Goal: Task Accomplishment & Management: Manage account settings

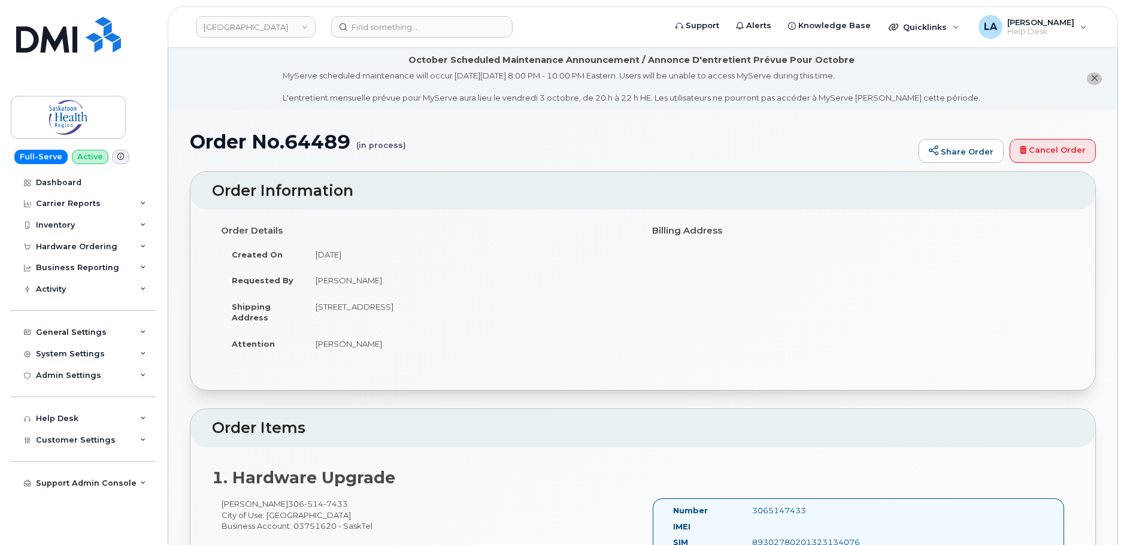
drag, startPoint x: 877, startPoint y: 282, endPoint x: 917, endPoint y: 268, distance: 42.6
click at [877, 282] on div "Order Details Created On October 1, 2025 Requested By Erica Davies Shipping Add…" at bounding box center [643, 293] width 862 height 147
drag, startPoint x: 1124, startPoint y: 63, endPoint x: 1129, endPoint y: 128, distance: 64.3
click at [320, 144] on h1 "Order No.64489 (in process)" at bounding box center [551, 141] width 723 height 21
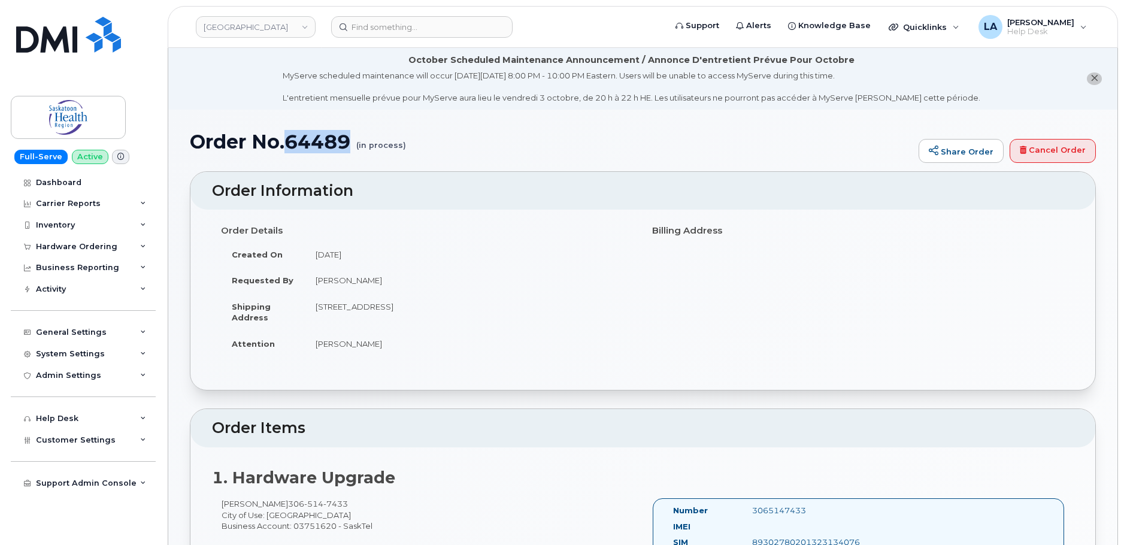
click at [320, 144] on h1 "Order No.64489 (in process)" at bounding box center [551, 141] width 723 height 21
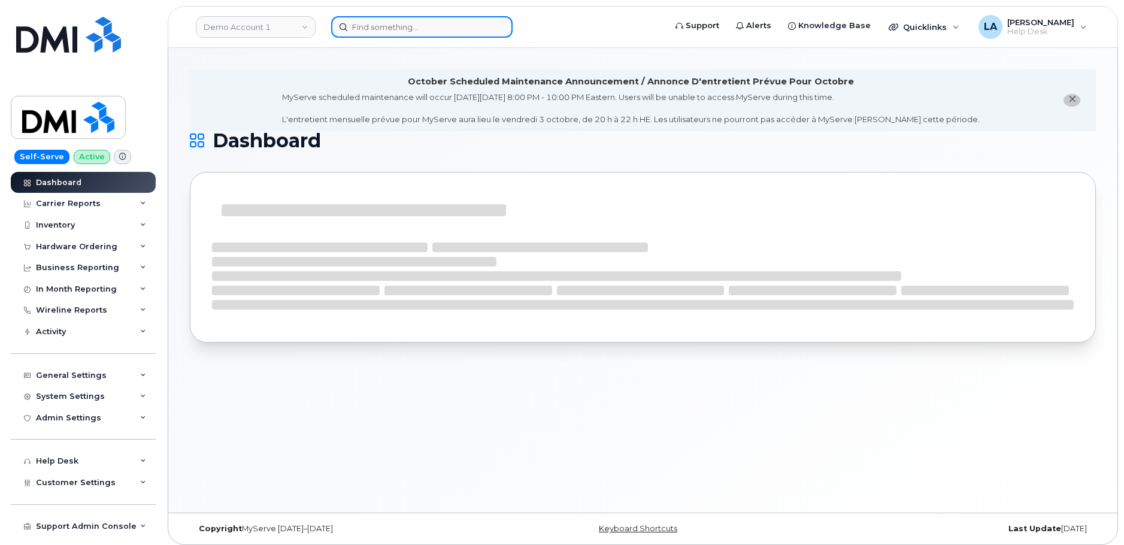
click at [380, 25] on input at bounding box center [421, 27] width 181 height 22
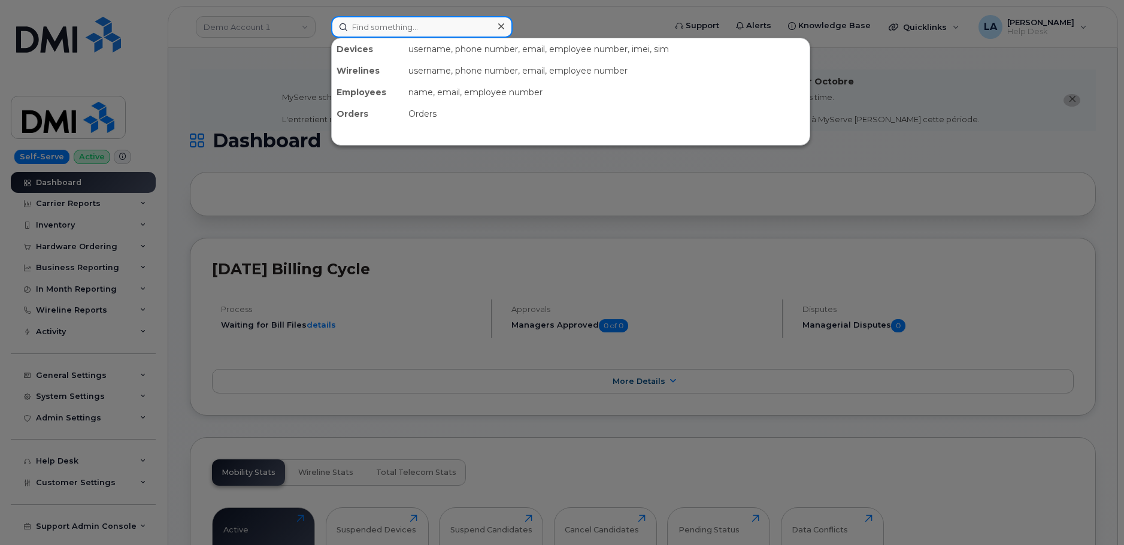
paste input "64489"
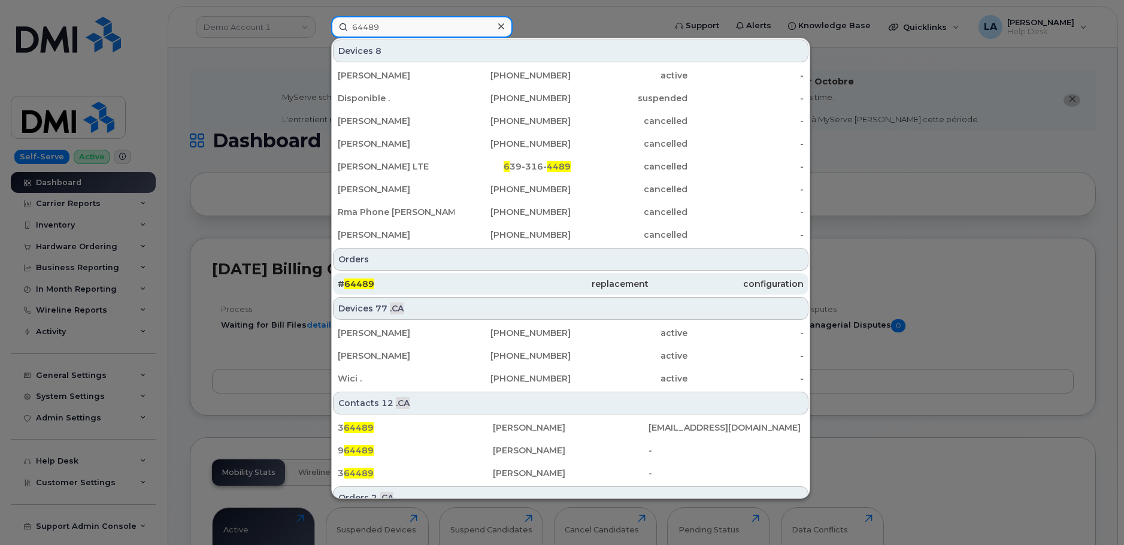
type input "64489"
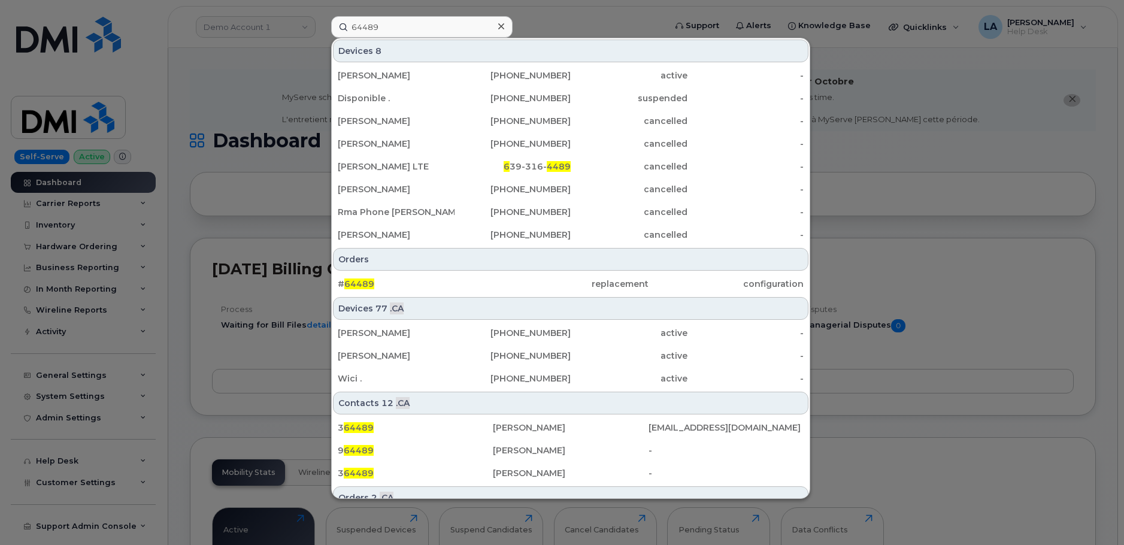
drag, startPoint x: 363, startPoint y: 282, endPoint x: 807, endPoint y: 382, distance: 455.6
click at [363, 282] on span "64489" at bounding box center [359, 284] width 30 height 11
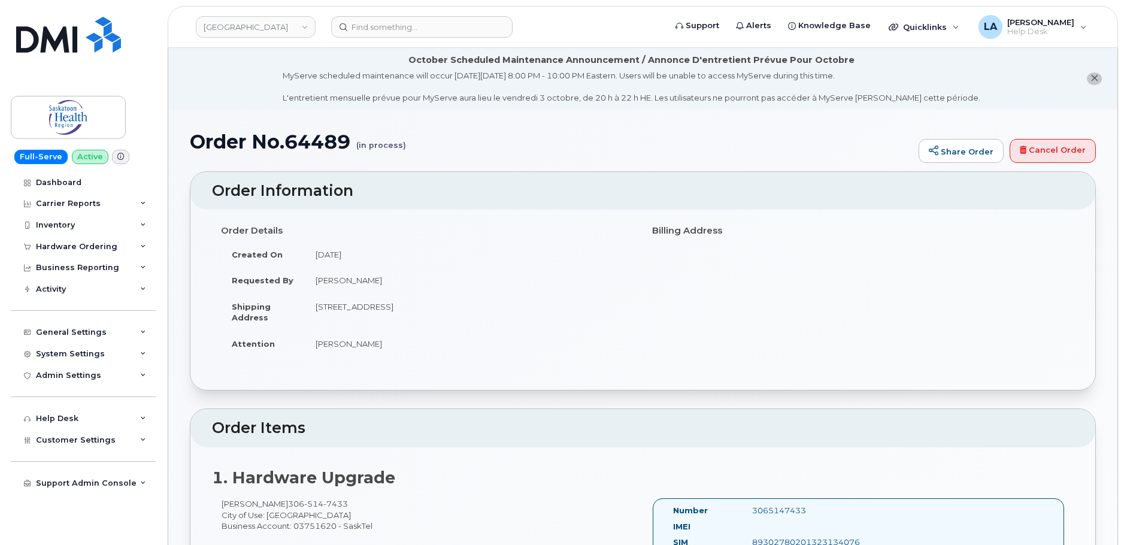
click at [314, 134] on h1 "Order No.64489 (in process)" at bounding box center [551, 141] width 723 height 21
copy h1 "64489"
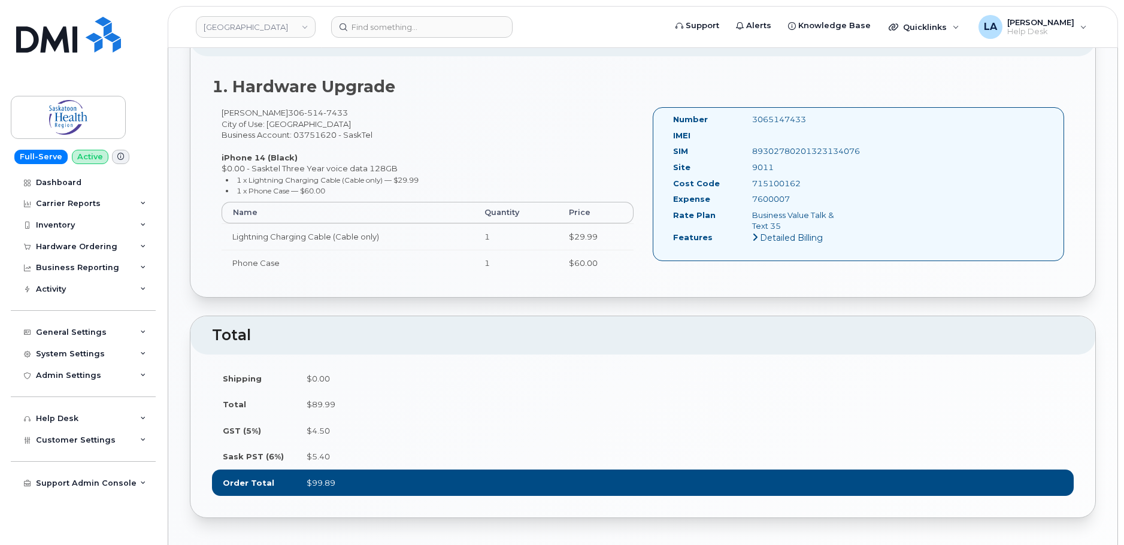
scroll to position [425, 0]
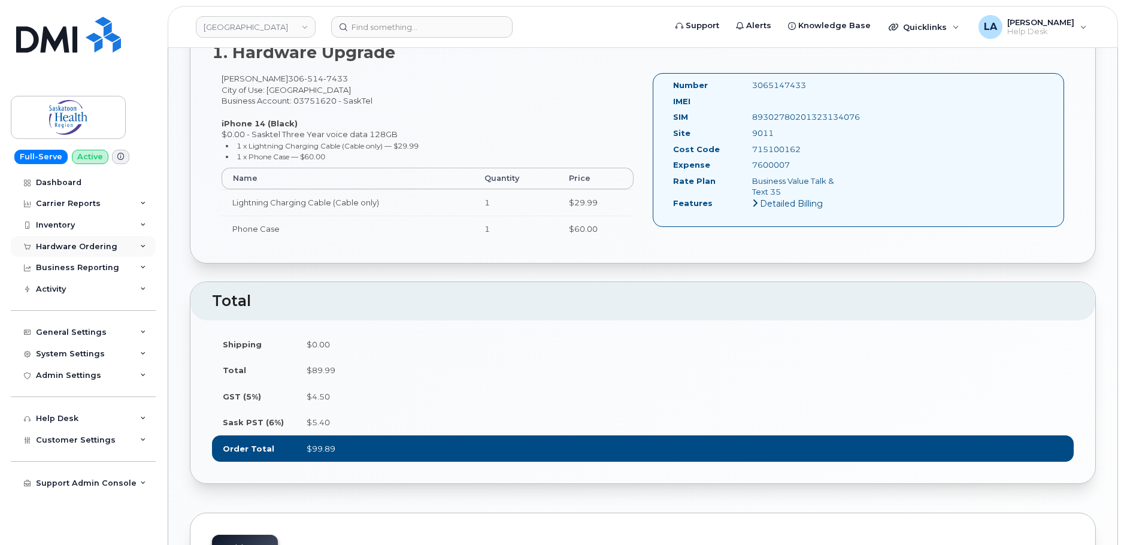
click at [105, 246] on div "Hardware Ordering" at bounding box center [76, 247] width 81 height 10
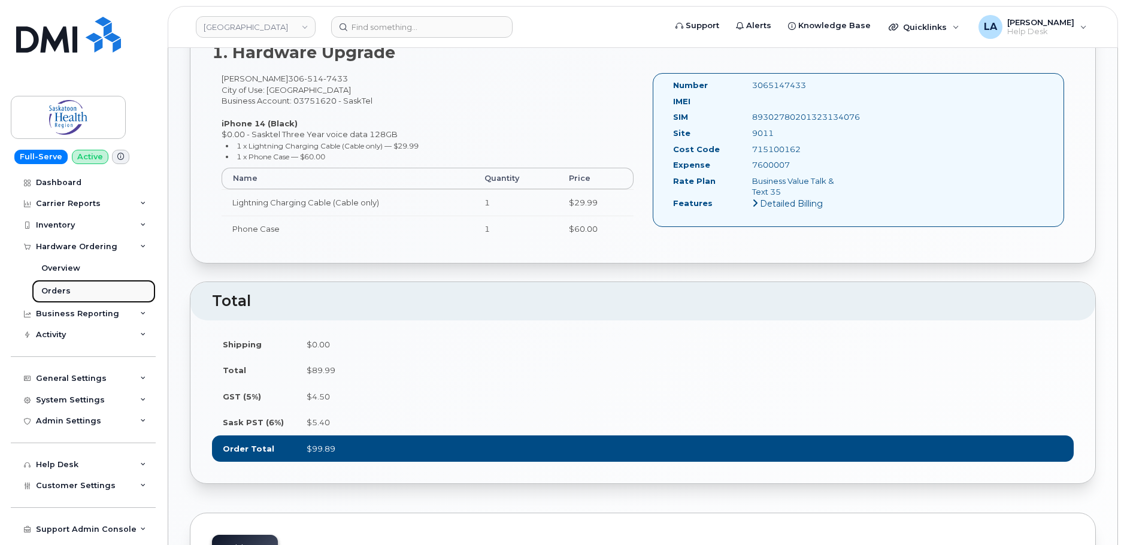
click at [58, 291] on div "Orders" at bounding box center [55, 291] width 29 height 11
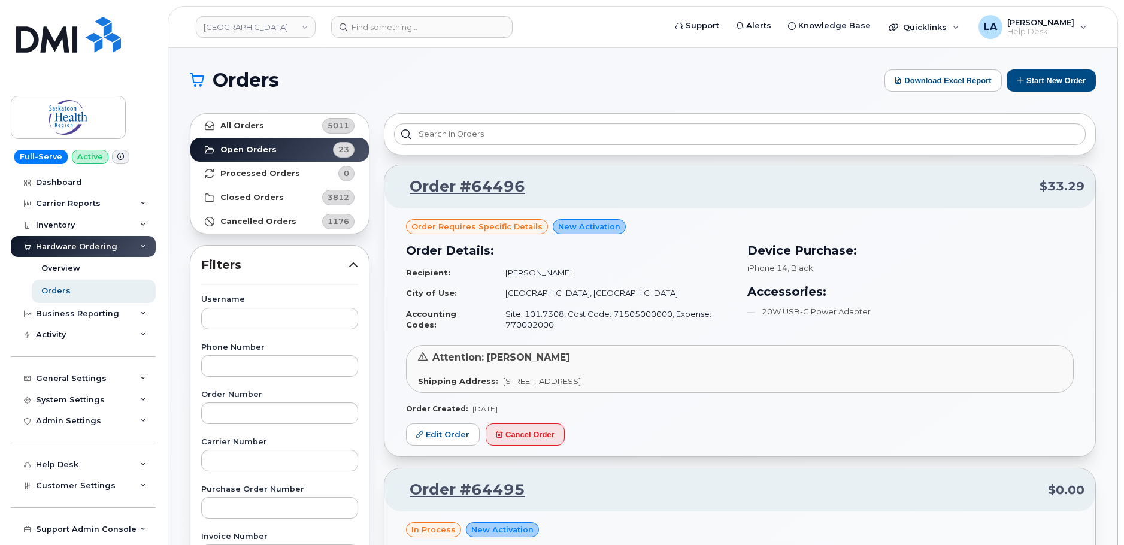
drag, startPoint x: 1123, startPoint y: 98, endPoint x: 1131, endPoint y: 122, distance: 25.8
click at [470, 23] on input at bounding box center [421, 27] width 181 height 22
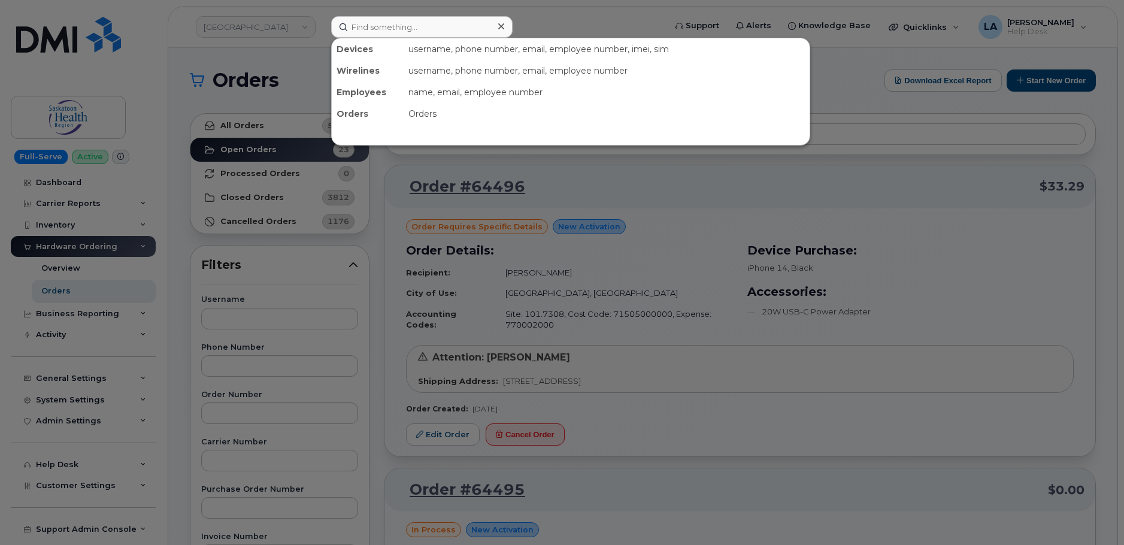
click at [949, 201] on div at bounding box center [562, 272] width 1124 height 545
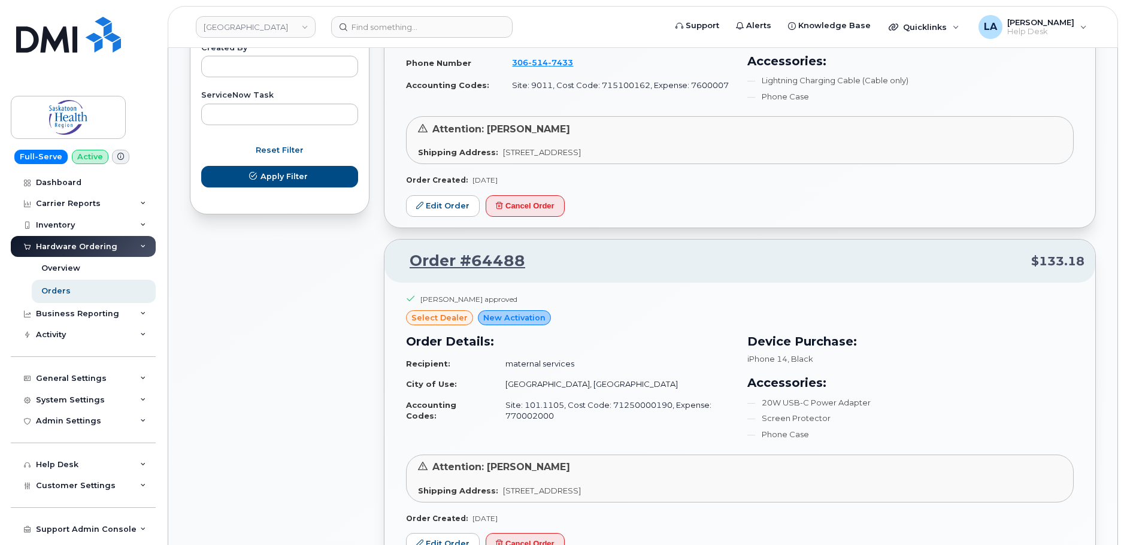
scroll to position [473, 0]
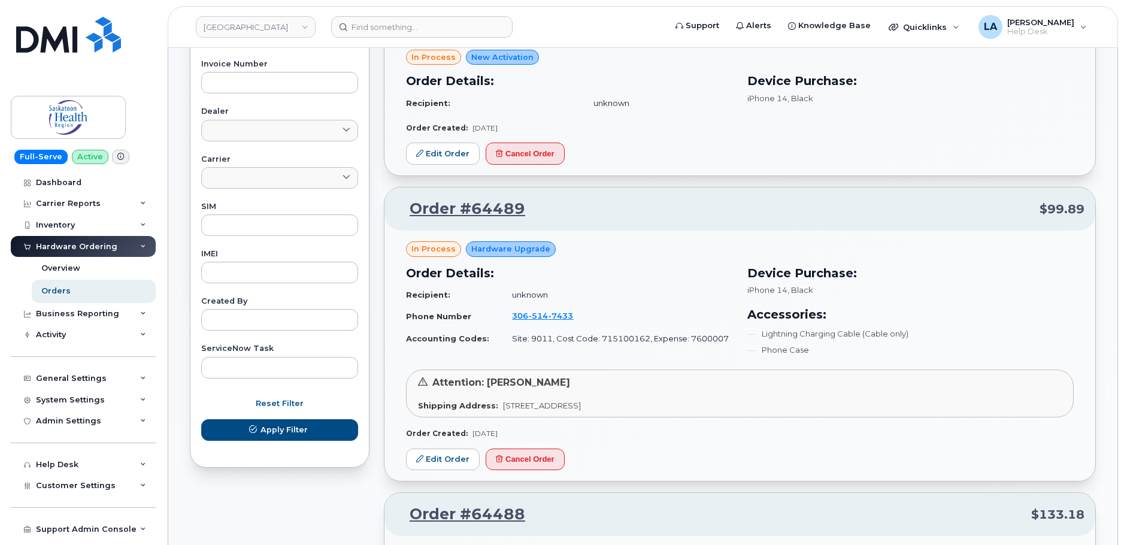
click at [459, 471] on div "in process Hardware Upgrade Order Details: Recipient: unknown Phone Number 306 …" at bounding box center [740, 356] width 711 height 250
click at [447, 459] on link "Edit Order" at bounding box center [443, 460] width 74 height 22
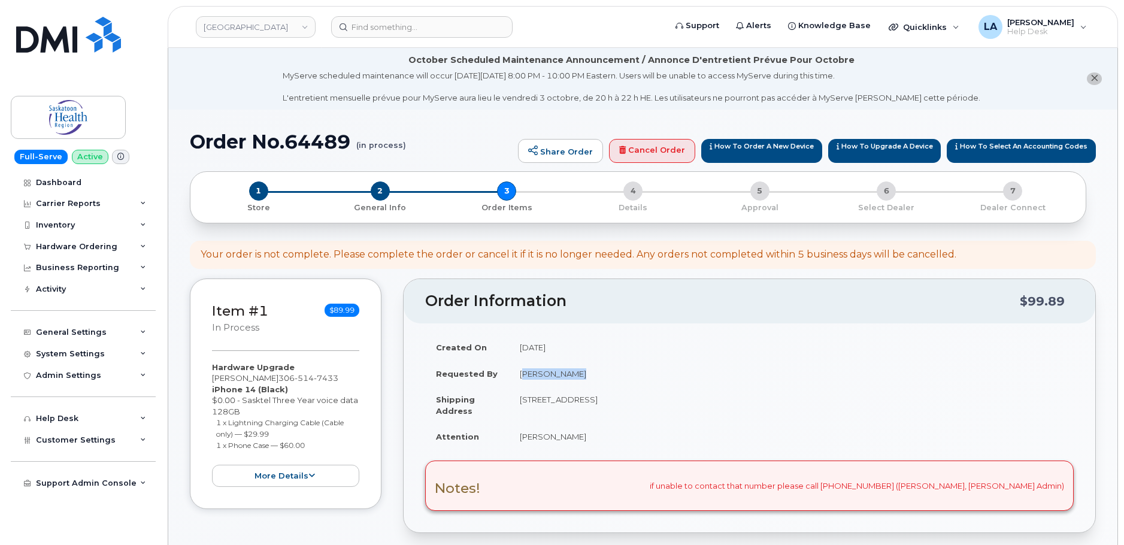
drag, startPoint x: 541, startPoint y: 370, endPoint x: 515, endPoint y: 370, distance: 26.4
click at [515, 370] on td "[PERSON_NAME]" at bounding box center [791, 374] width 565 height 26
copy td "[PERSON_NAME]"
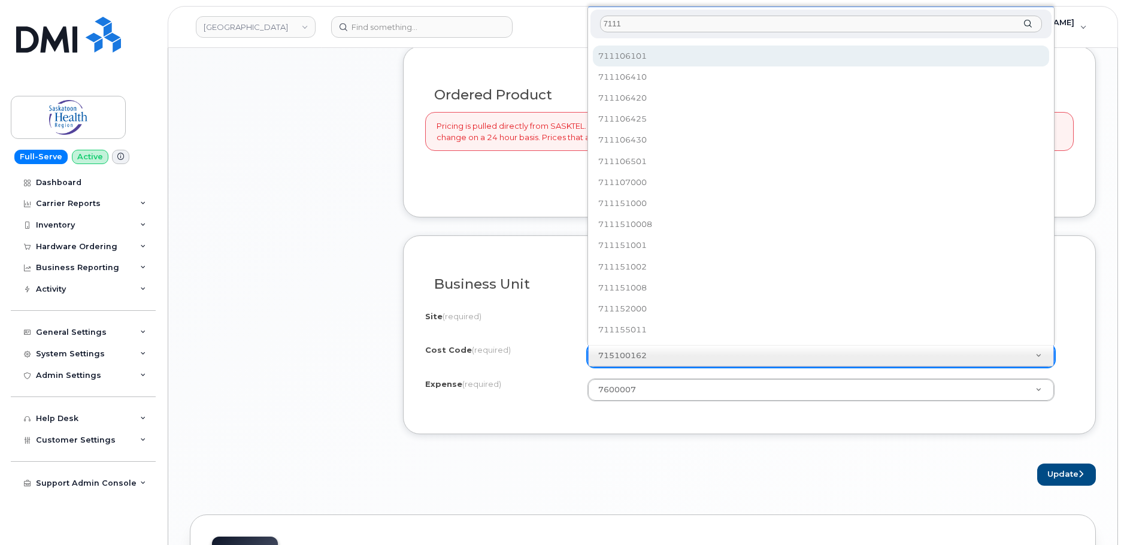
scroll to position [1983, 0]
drag, startPoint x: 641, startPoint y: 26, endPoint x: 579, endPoint y: 25, distance: 61.7
click at [579, 23] on body "Saskatoon Health Region Support Alerts Knowledge Base Quicklinks Suspend / Canc…" at bounding box center [562, 34] width 1124 height 2014
paste input "010"
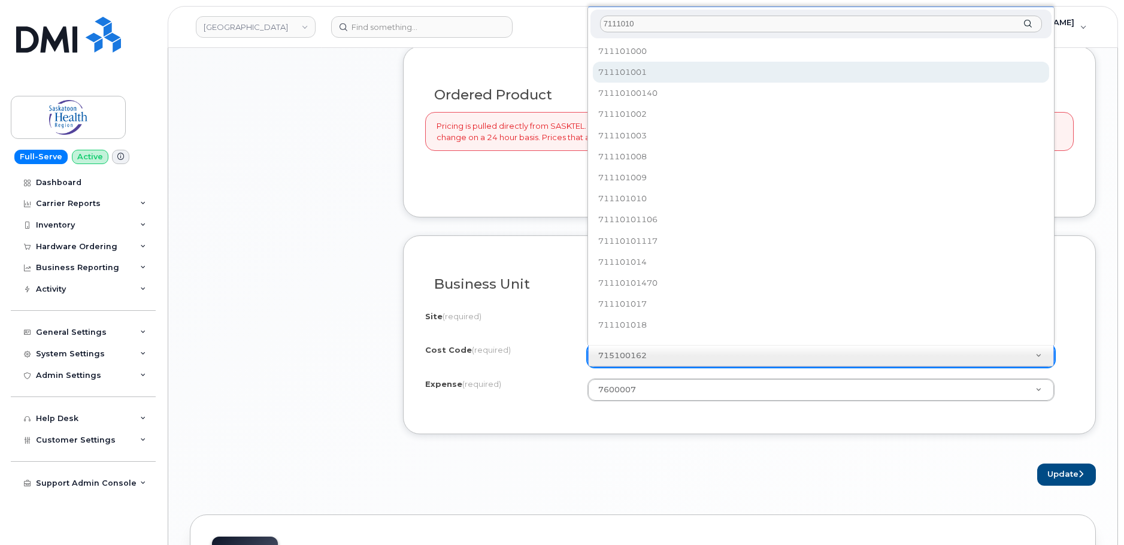
type input "7111010"
select select "711101001"
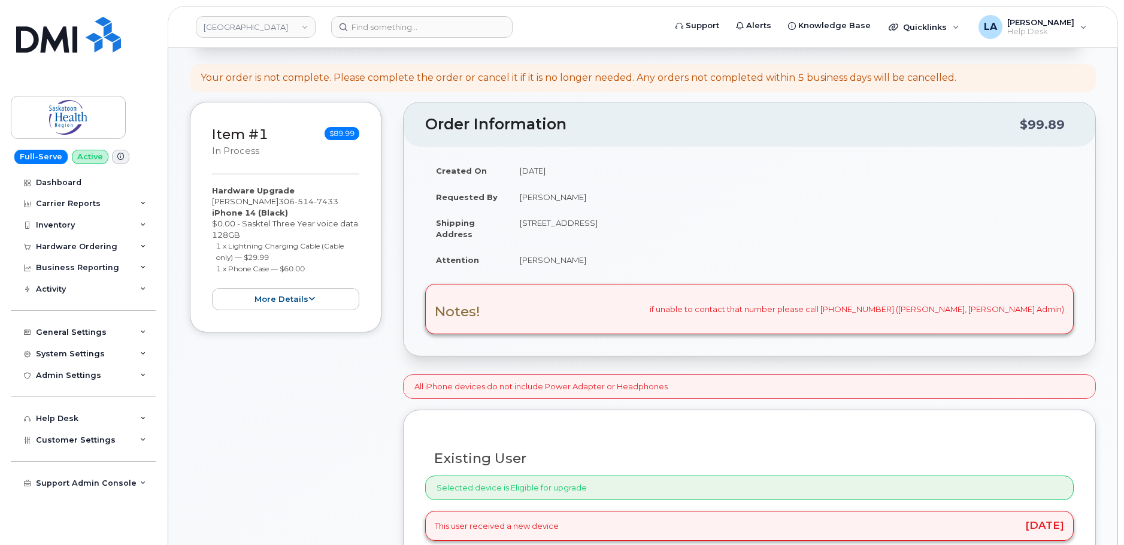
scroll to position [137, 0]
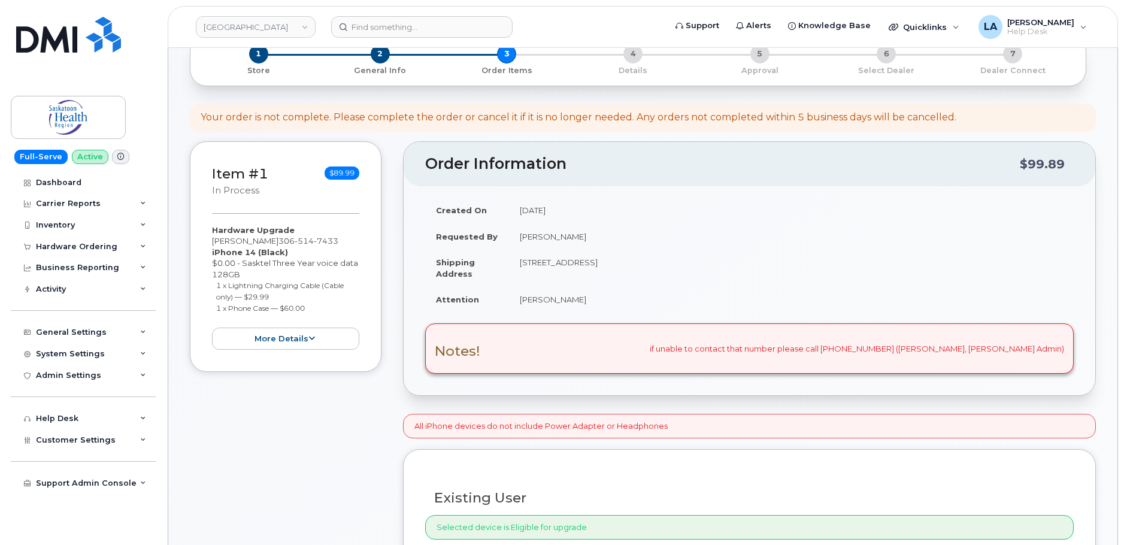
click at [450, 354] on h3 "Notes!" at bounding box center [458, 351] width 46 height 15
click at [374, 62] on div "2 General Info" at bounding box center [380, 60] width 126 height 32
click at [374, 56] on span "2" at bounding box center [380, 53] width 19 height 19
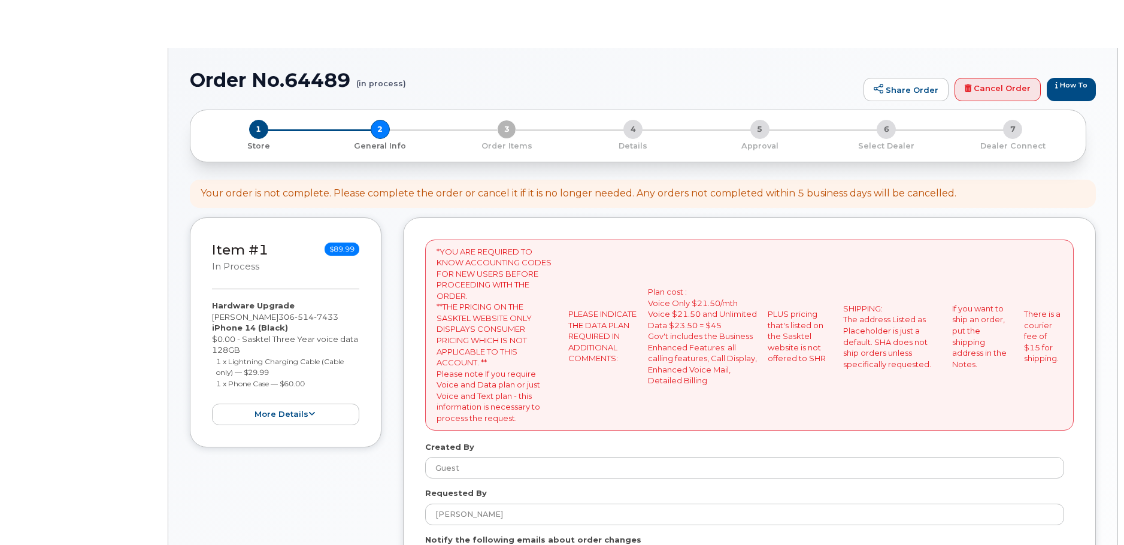
select select
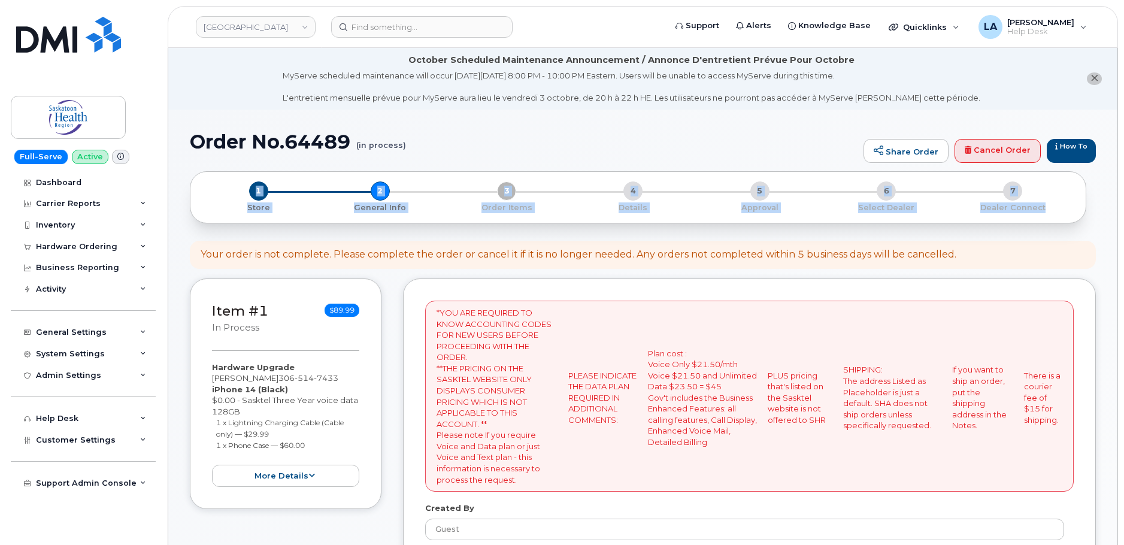
drag, startPoint x: 1123, startPoint y: 151, endPoint x: 1119, endPoint y: 192, distance: 41.5
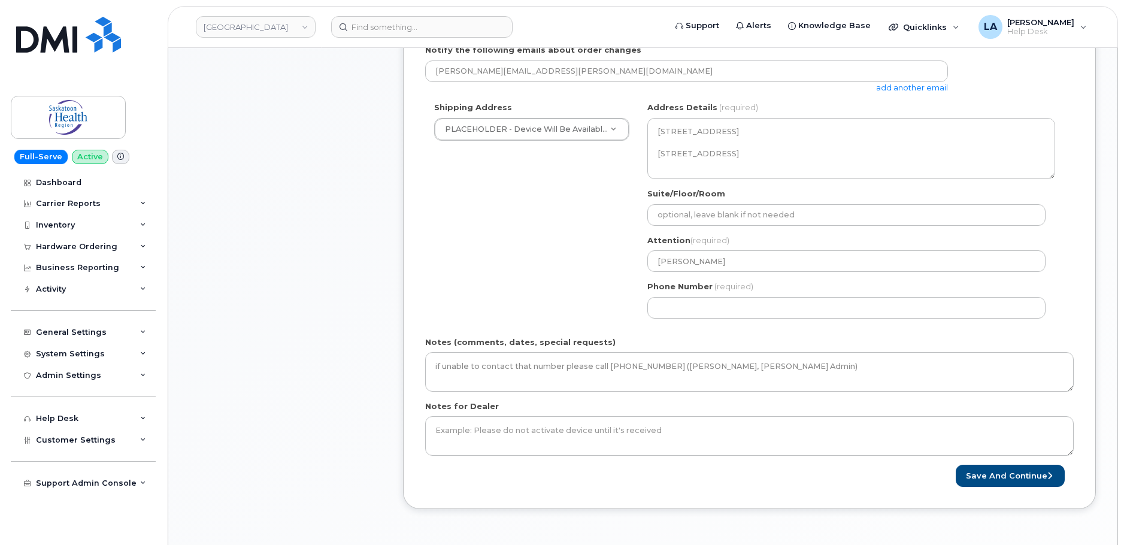
scroll to position [588, 0]
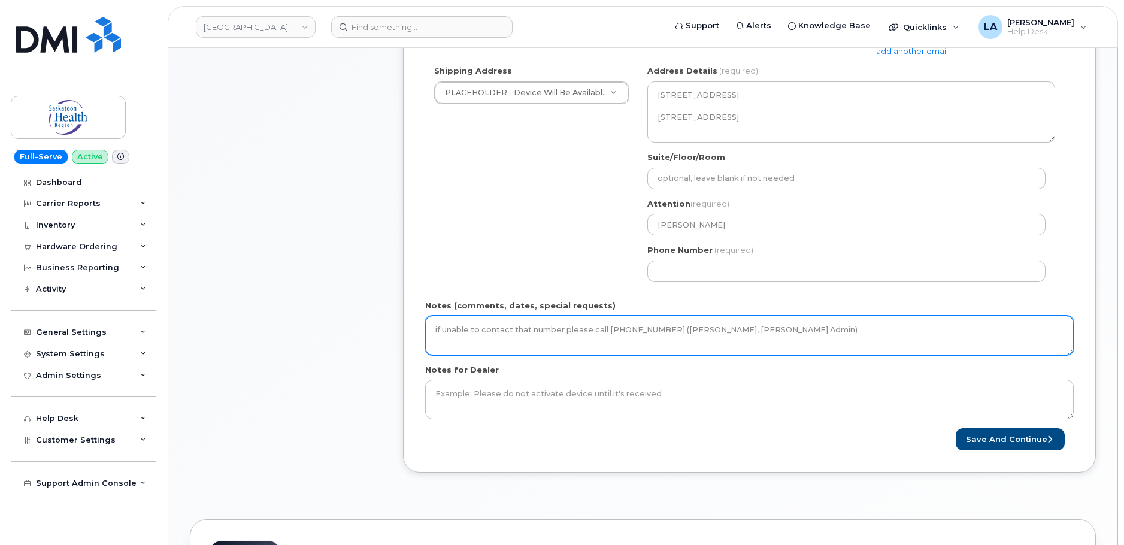
click at [870, 328] on textarea "if unable to contact that number please call 306-844-1658 (Erica Davies, Kelly'…" at bounding box center [749, 336] width 649 height 40
drag, startPoint x: 501, startPoint y: 339, endPoint x: 525, endPoint y: 339, distance: 24.0
click at [501, 339] on textarea "if unable to contact that number please call 306-844-1658 (Erica Davies, Kelly'…" at bounding box center [749, 336] width 649 height 40
paste textarea "cost code 7111010 1119"
type textarea "if unable to contact that number please call 306-844-1658 (Erica Davies, Kelly'…"
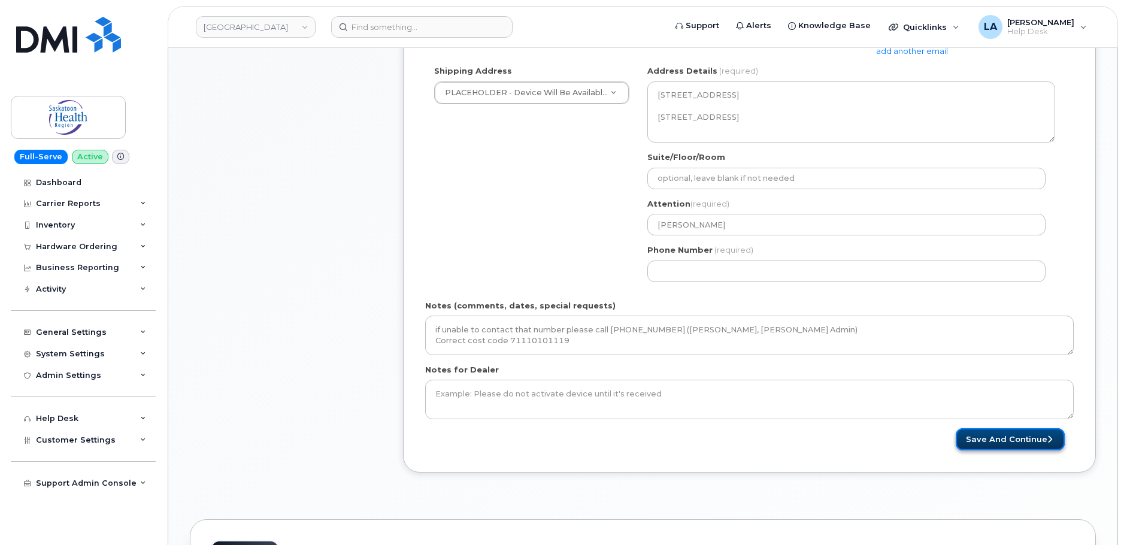
click at [999, 446] on button "Save and Continue" at bounding box center [1010, 439] width 109 height 22
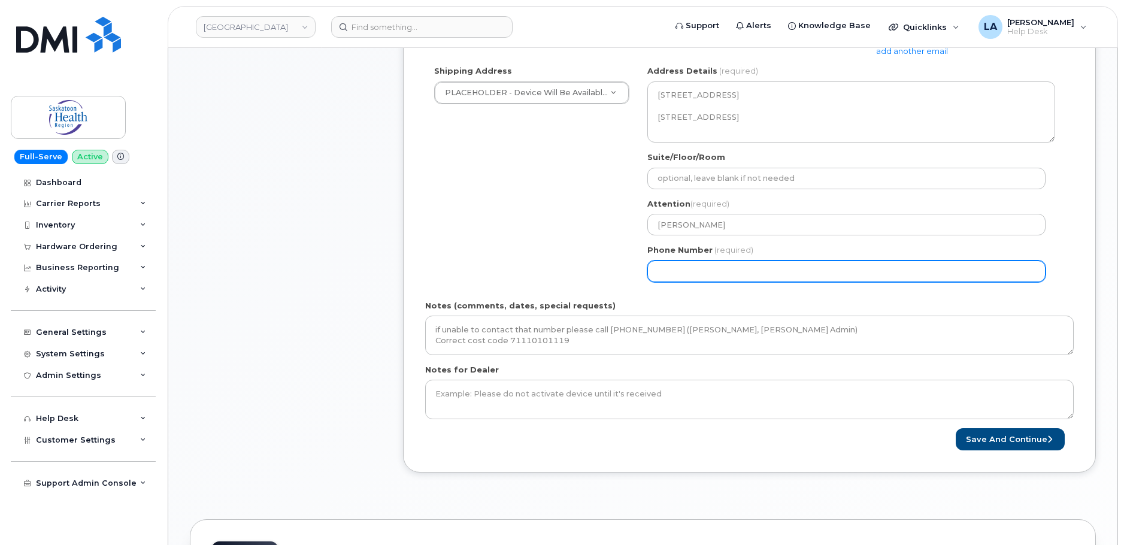
click at [712, 265] on input "Phone Number" at bounding box center [847, 272] width 398 height 22
select select
type input "306988809"
select select
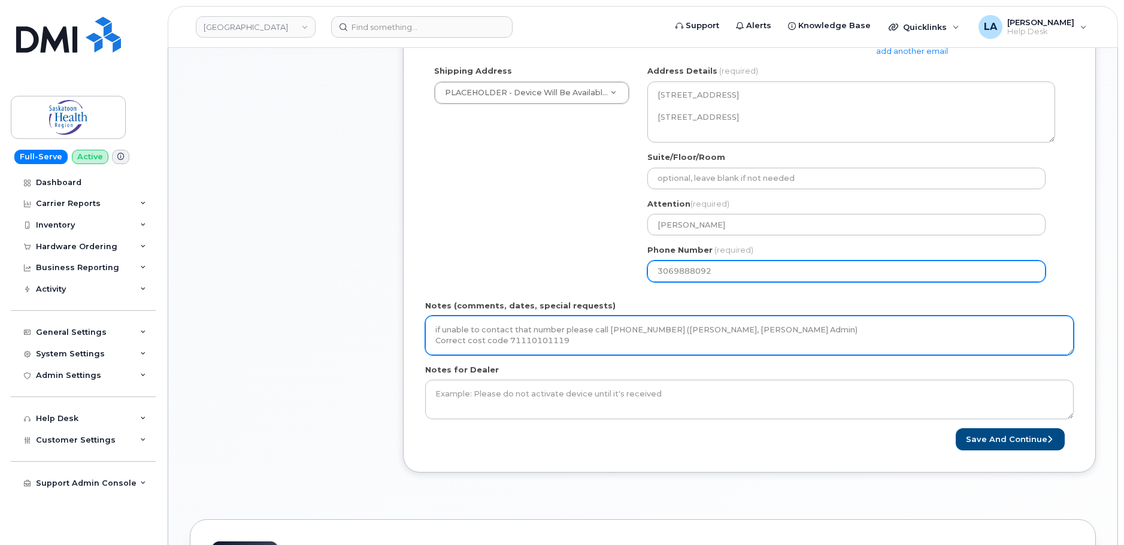
type input "3069888092"
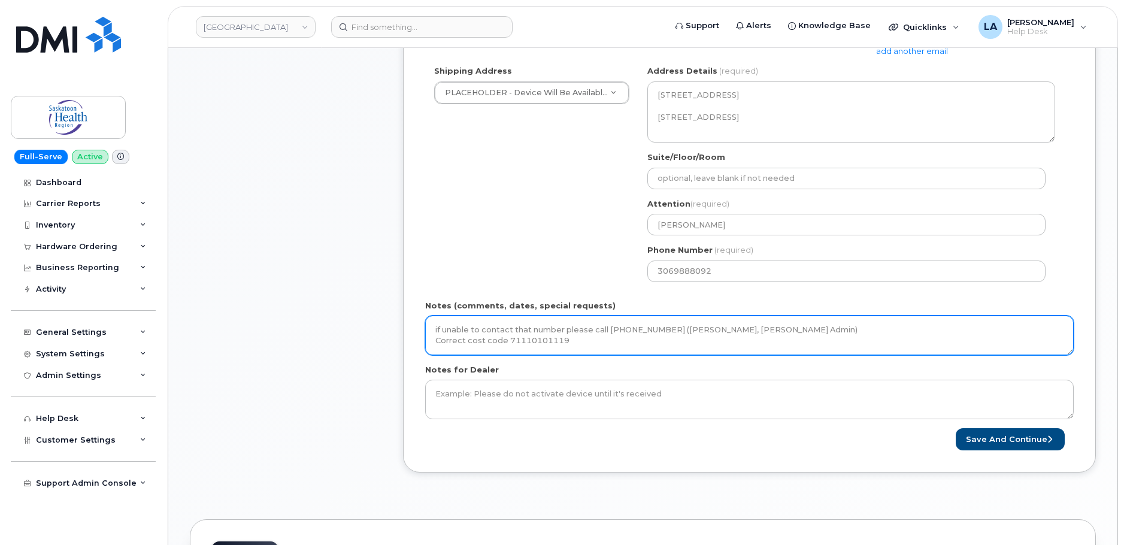
drag, startPoint x: 585, startPoint y: 344, endPoint x: 359, endPoint y: 327, distance: 226.4
click at [359, 334] on div "Item #1 in process $89.99 Hardware Upgrade Kelly Tokarchuk 306 514 7433 iPhone …" at bounding box center [643, 91] width 906 height 800
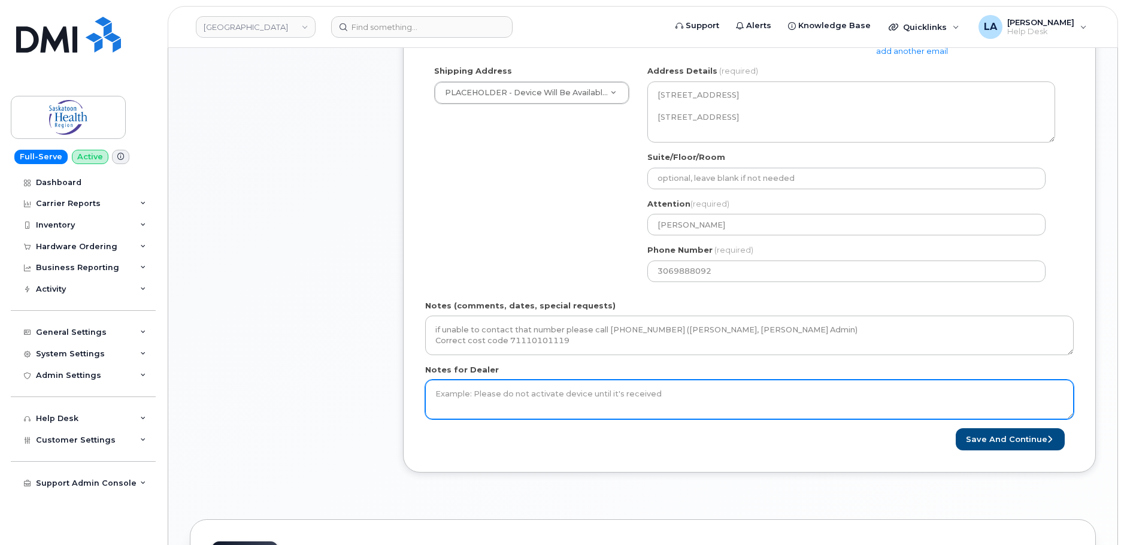
click at [482, 383] on textarea "Notes for Dealer" at bounding box center [749, 400] width 649 height 40
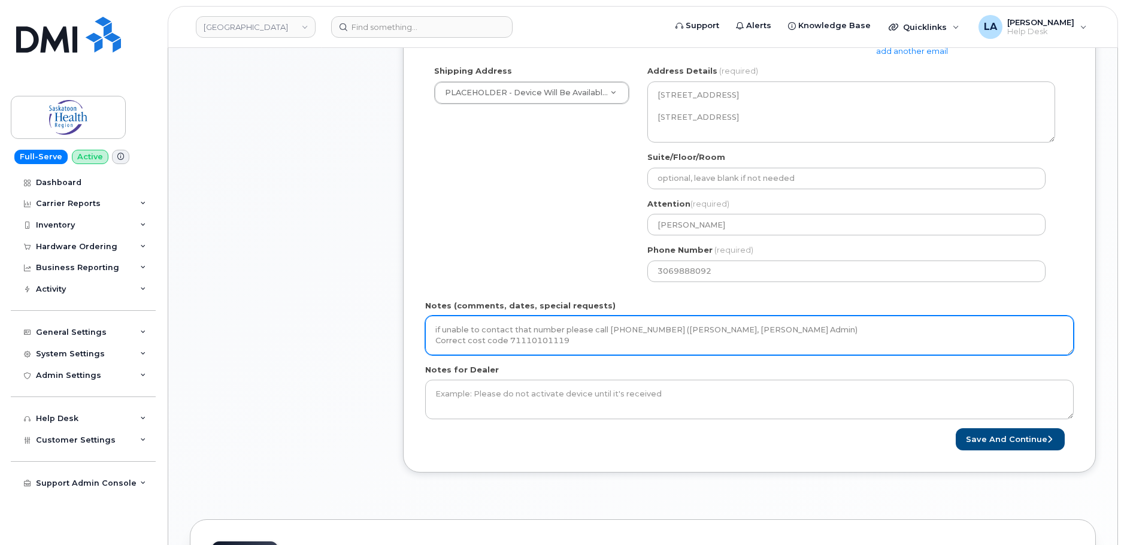
drag, startPoint x: 573, startPoint y: 344, endPoint x: 398, endPoint y: 343, distance: 174.9
click at [398, 343] on div "Item #1 in process $89.99 Hardware Upgrade Kelly Tokarchuk 306 514 7433 iPhone …" at bounding box center [643, 91] width 906 height 800
type textarea "if unable to contact that number please call 306-844-1658 (Erica Davies, Kelly'…"
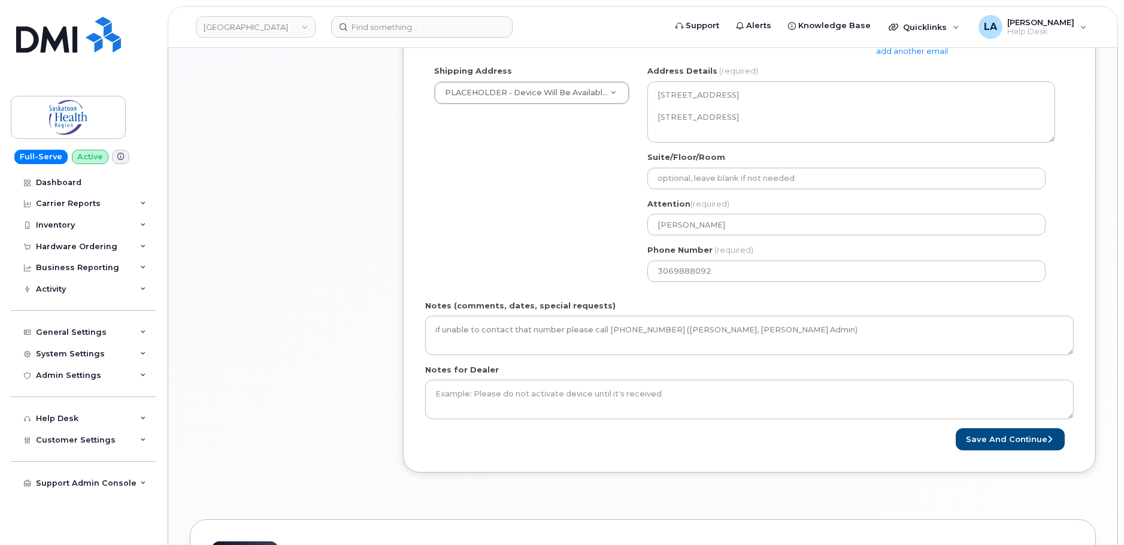
click at [354, 148] on div "Item #1 in process $89.99 Hardware Upgrade Kelly Tokarchuk 306 514 7433 iPhone …" at bounding box center [286, 91] width 192 height 800
drag, startPoint x: 1123, startPoint y: 234, endPoint x: 1124, endPoint y: 133, distance: 100.6
click at [1124, 133] on html "Saskatoon Health Region Support Alerts Knowledge Base Quicklinks Suspend / Canc…" at bounding box center [562, 228] width 1124 height 1633
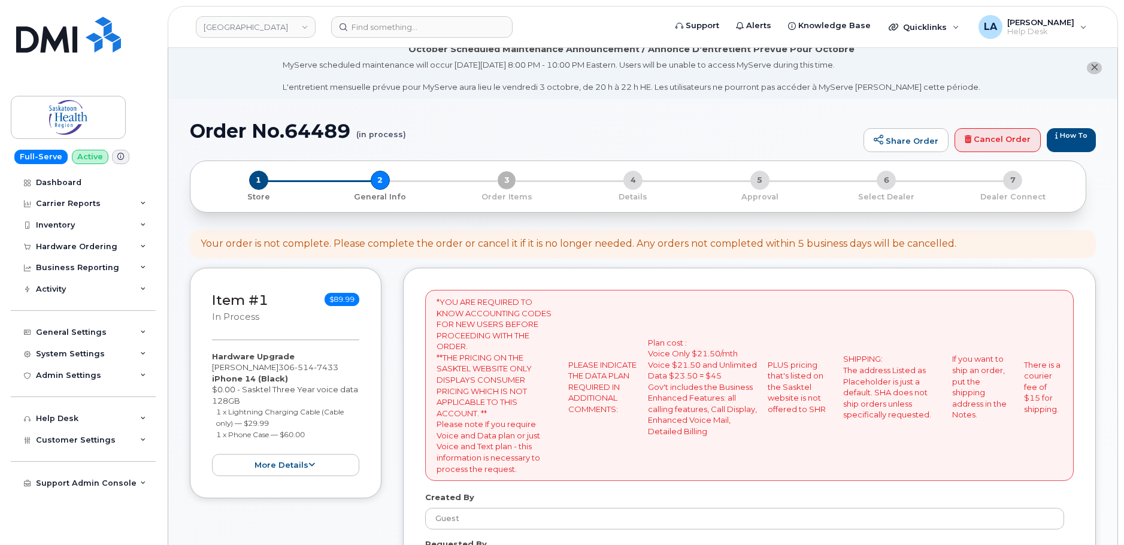
scroll to position [0, 0]
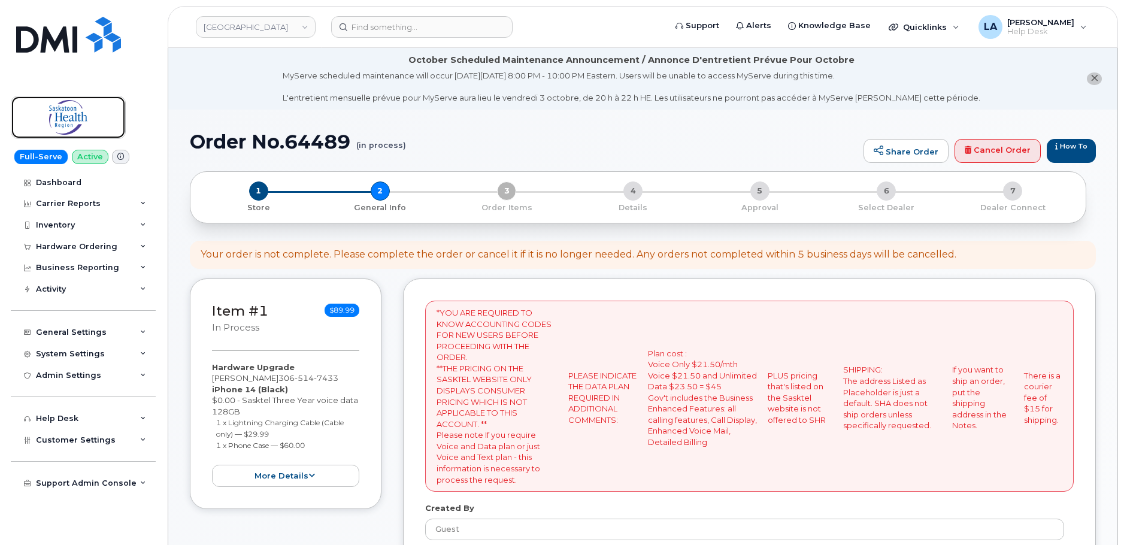
click at [71, 117] on img at bounding box center [68, 117] width 92 height 35
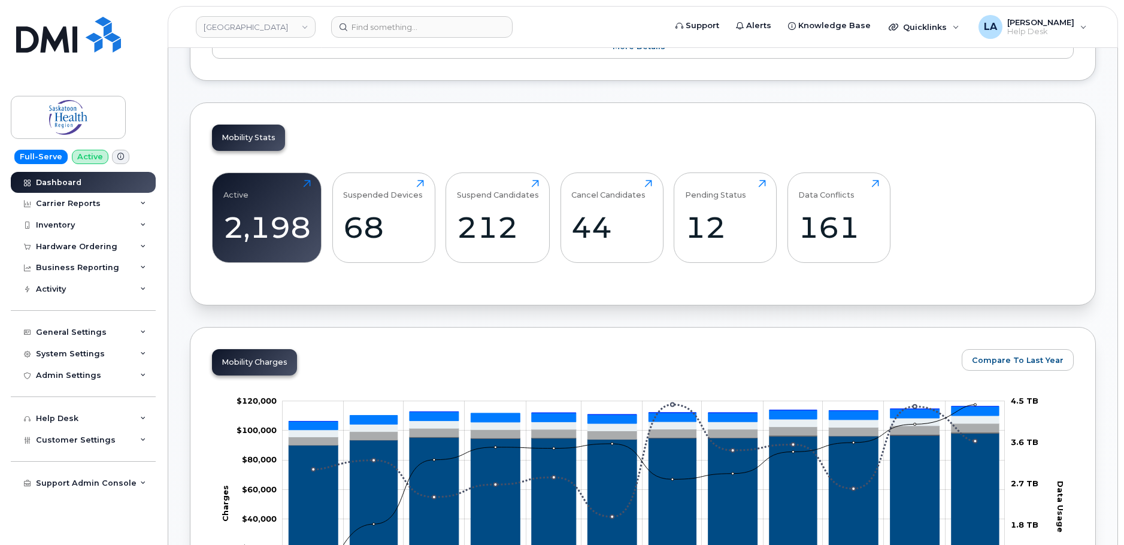
scroll to position [632, 0]
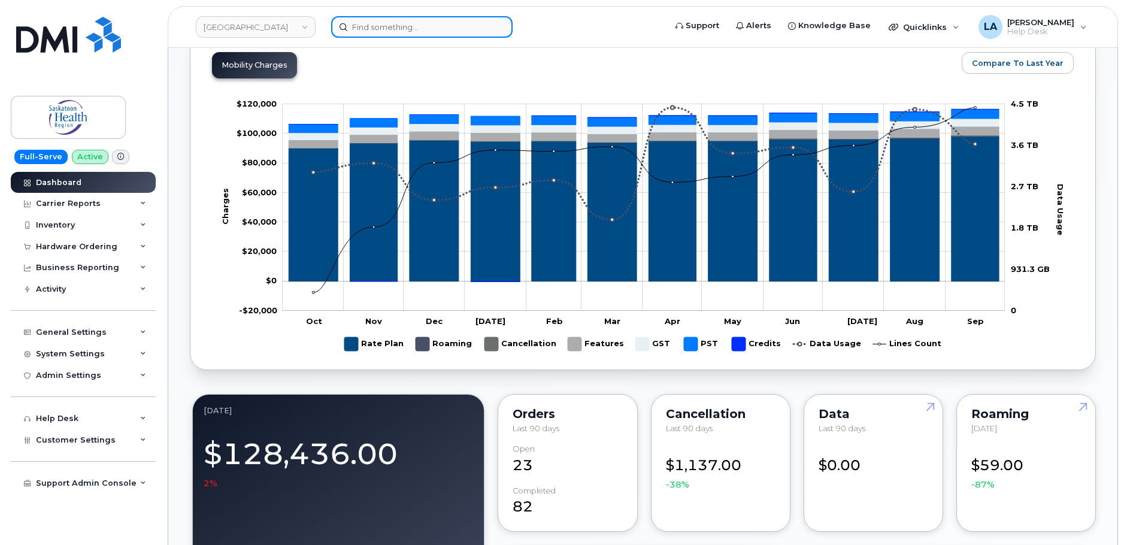
click at [384, 31] on input at bounding box center [421, 27] width 181 height 22
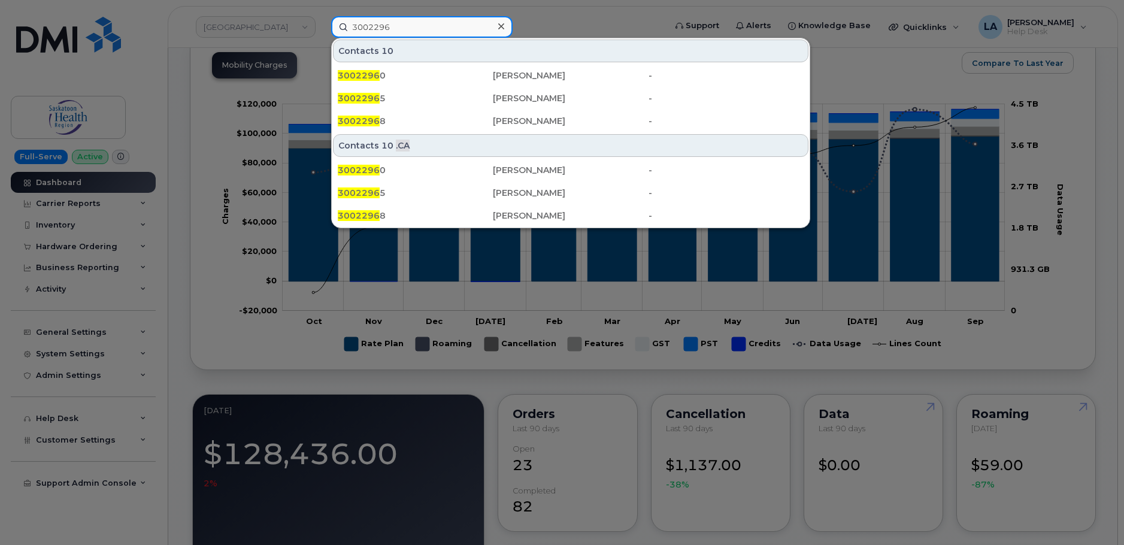
click at [359, 25] on input "3002296" at bounding box center [421, 27] width 181 height 22
type input "3002296"
click at [244, 33] on div at bounding box center [562, 272] width 1124 height 545
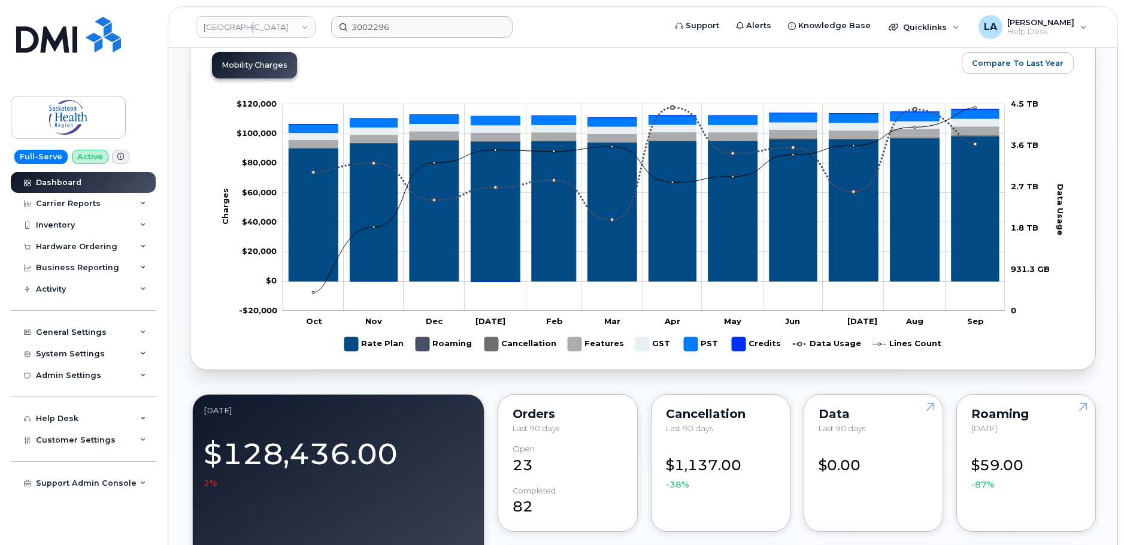
click at [244, 33] on link "[GEOGRAPHIC_DATA]" at bounding box center [256, 27] width 120 height 22
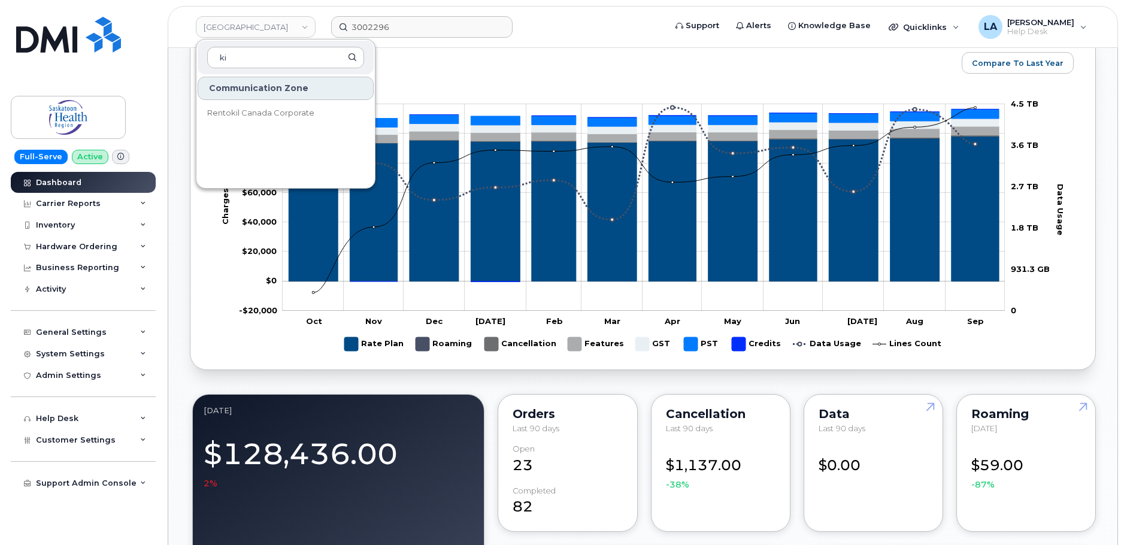
type input "k"
type input "Ki"
